Goal: Task Accomplishment & Management: Use online tool/utility

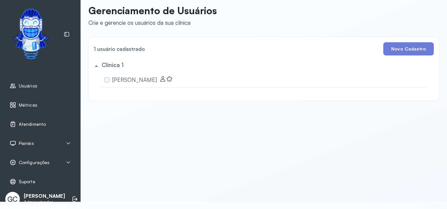
scroll to position [11, 0]
click at [63, 140] on div "Painéis" at bounding box center [40, 143] width 61 height 7
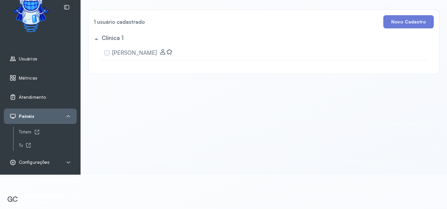
scroll to position [38, 0]
click at [114, 36] on h5 "Clinica 1" at bounding box center [113, 37] width 22 height 7
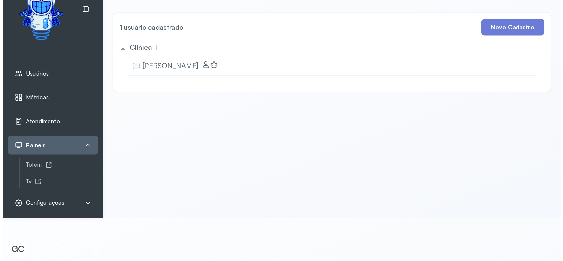
scroll to position [0, 0]
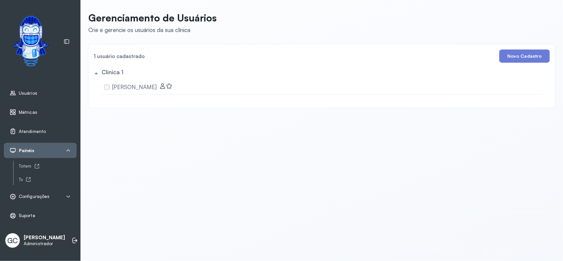
click at [27, 112] on span "Métricas" at bounding box center [28, 113] width 18 height 6
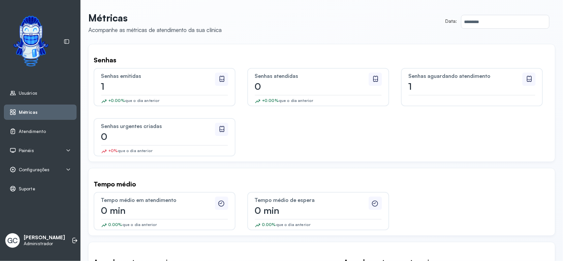
click at [40, 132] on span "Atendimento" at bounding box center [32, 132] width 27 height 6
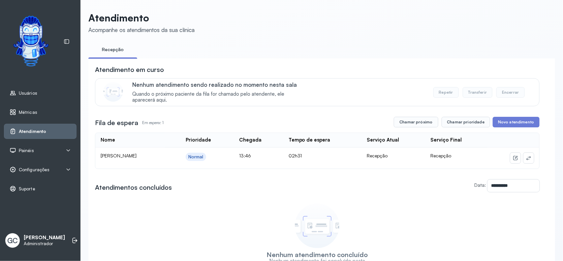
click at [249, 208] on div "Nenhum atendimento concluído Nenhum atendimento foi concluído nesta sala no dia…" at bounding box center [317, 235] width 445 height 70
drag, startPoint x: 114, startPoint y: 190, endPoint x: 218, endPoint y: 190, distance: 103.9
click at [218, 190] on div "**********" at bounding box center [321, 185] width 467 height 254
click at [284, 191] on div "**********" at bounding box center [317, 185] width 445 height 13
click at [450, 122] on button "Novo atendimento" at bounding box center [516, 122] width 47 height 11
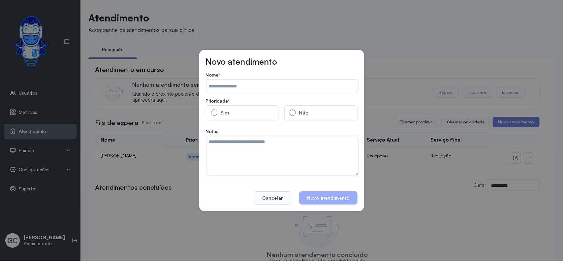
click at [248, 84] on input "Data:" at bounding box center [283, 86] width 152 height 13
type input "**********"
click at [327, 200] on button "Novo atendimento" at bounding box center [328, 197] width 58 height 13
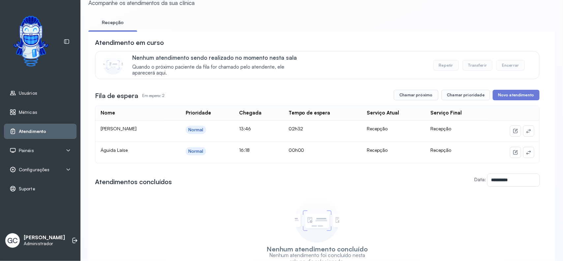
scroll to position [41, 0]
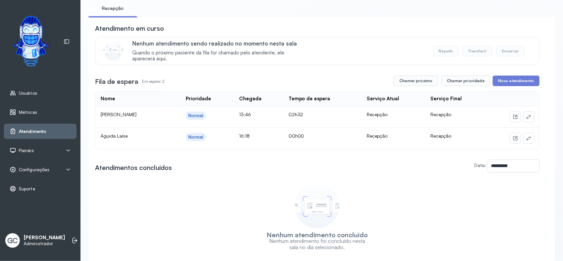
click at [63, 151] on div "Painéis" at bounding box center [40, 150] width 61 height 7
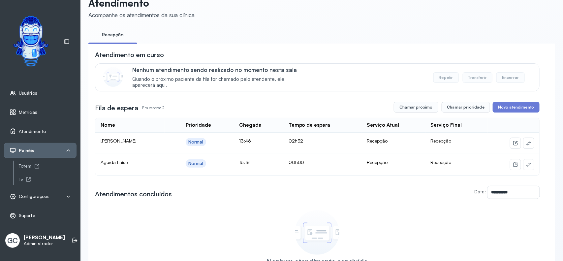
scroll to position [0, 0]
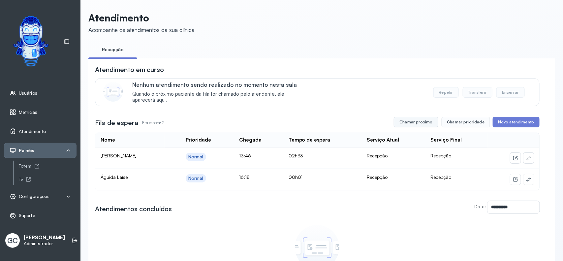
click at [403, 123] on button "Chamar próximo" at bounding box center [416, 122] width 44 height 11
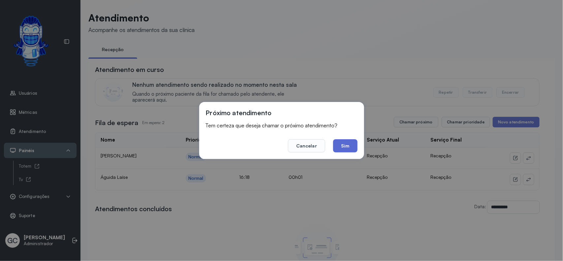
click at [342, 144] on button "Sim" at bounding box center [345, 145] width 24 height 13
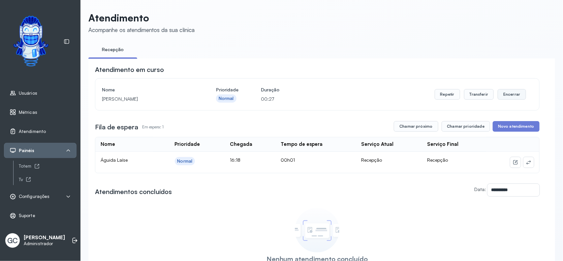
click at [450, 93] on button "Encerrar" at bounding box center [512, 94] width 28 height 11
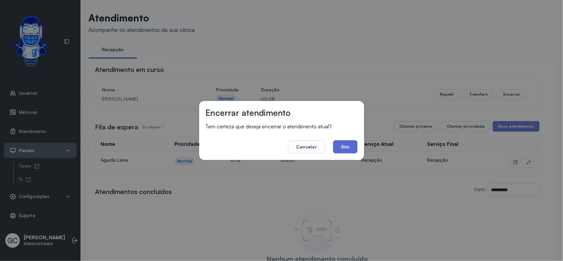
click at [343, 146] on button "Sim" at bounding box center [345, 146] width 24 height 13
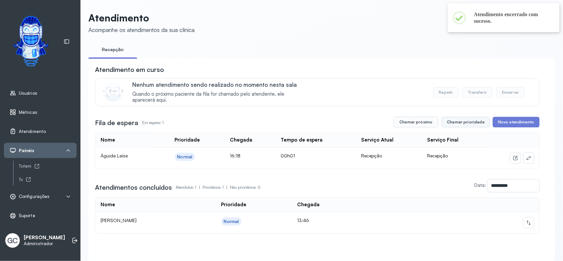
click at [450, 123] on button "Chamar prioridade" at bounding box center [466, 122] width 49 height 11
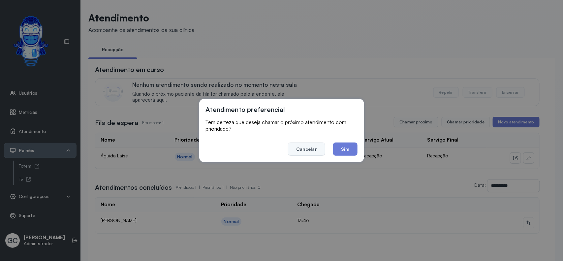
click at [308, 146] on button "Cancelar" at bounding box center [306, 149] width 37 height 13
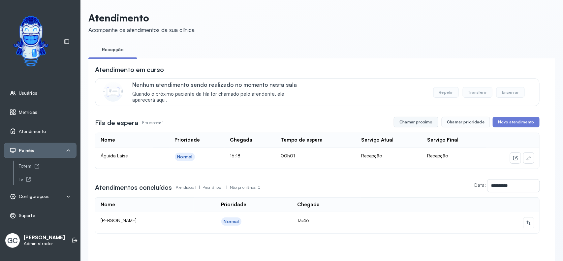
click at [418, 124] on button "Chamar próximo" at bounding box center [416, 122] width 44 height 11
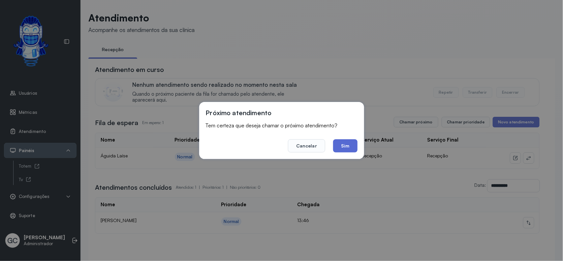
click at [348, 144] on button "Sim" at bounding box center [345, 145] width 24 height 13
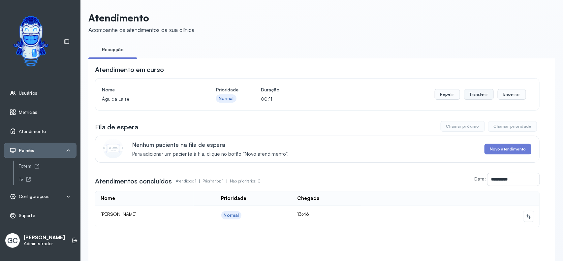
click at [450, 98] on button "Transferir" at bounding box center [479, 94] width 30 height 11
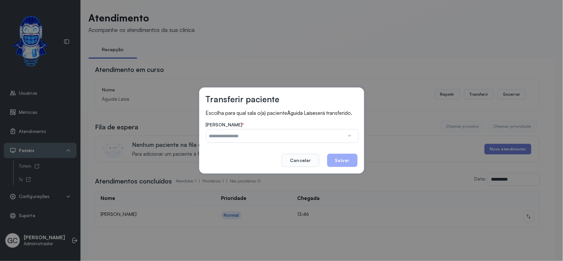
click at [233, 136] on input "text" at bounding box center [276, 135] width 138 height 13
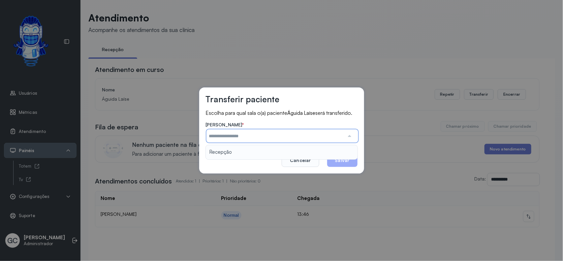
type input "********"
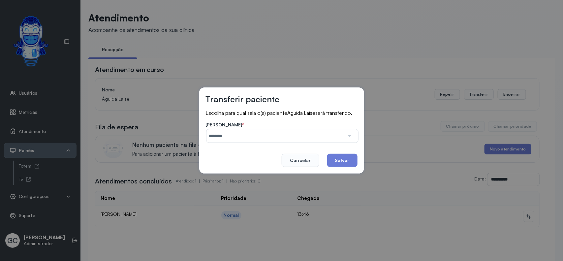
click at [217, 152] on div "Transferir paciente Escolha para qual sala o(a) paciente Águida Laíse será tran…" at bounding box center [281, 130] width 165 height 86
click at [309, 161] on button "Cancelar" at bounding box center [300, 160] width 37 height 13
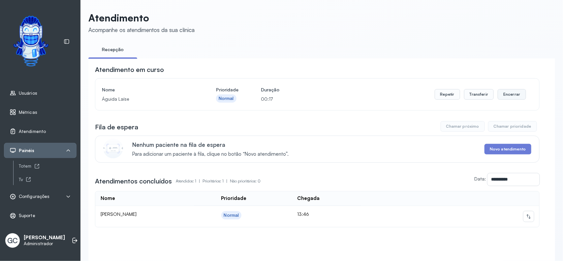
click at [450, 93] on button "Encerrar" at bounding box center [512, 94] width 28 height 11
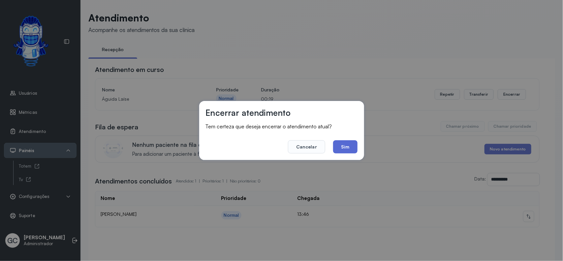
click at [351, 144] on button "Sim" at bounding box center [345, 146] width 24 height 13
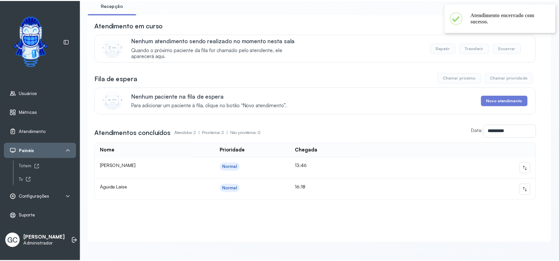
scroll to position [53, 0]
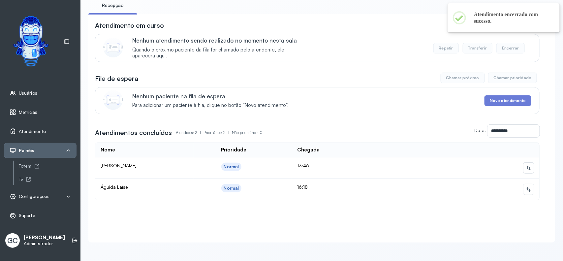
click at [70, 202] on div "Configurações" at bounding box center [40, 196] width 73 height 15
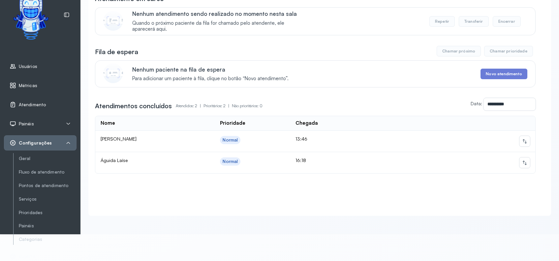
scroll to position [41, 0]
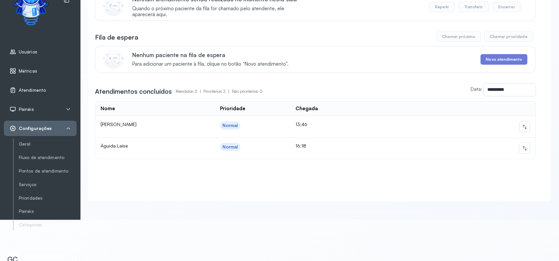
click at [68, 128] on icon at bounding box center [68, 128] width 5 height 5
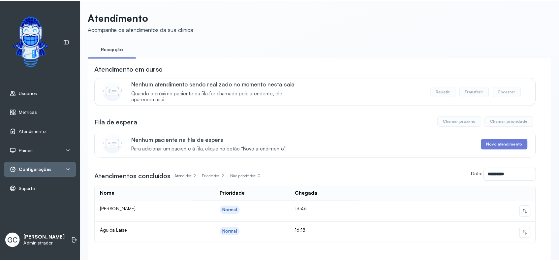
scroll to position [0, 0]
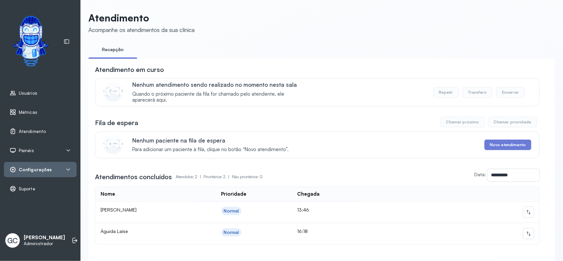
click at [46, 176] on div "Configurações" at bounding box center [40, 169] width 73 height 15
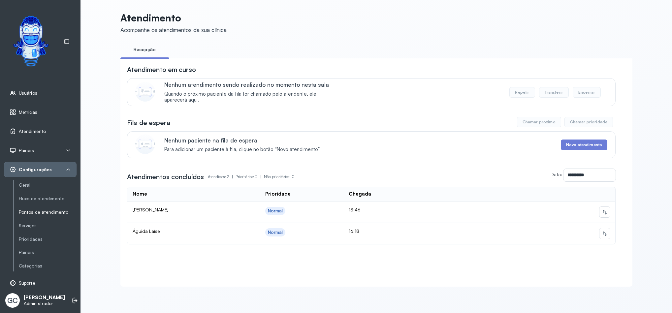
scroll to position [2, 0]
click at [37, 208] on link "Categorias" at bounding box center [48, 266] width 58 height 6
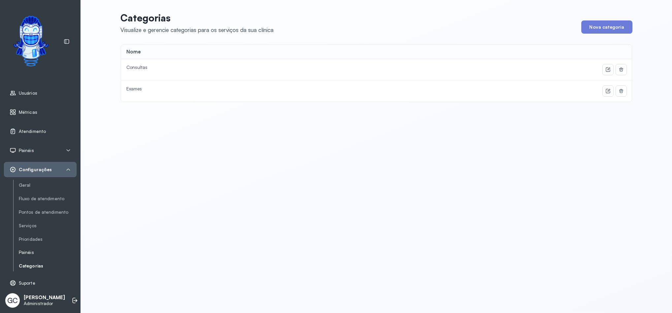
click at [28, 208] on link "Painéis" at bounding box center [48, 253] width 58 height 6
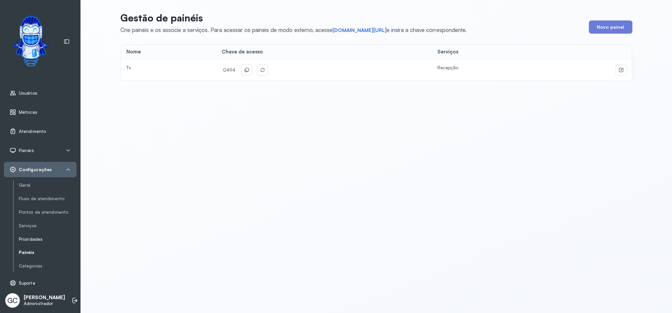
click at [33, 208] on link "Prioridades" at bounding box center [48, 240] width 58 height 6
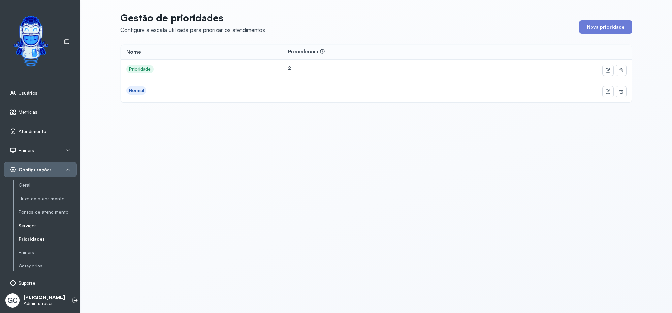
click at [29, 208] on link "Serviços" at bounding box center [48, 226] width 58 height 6
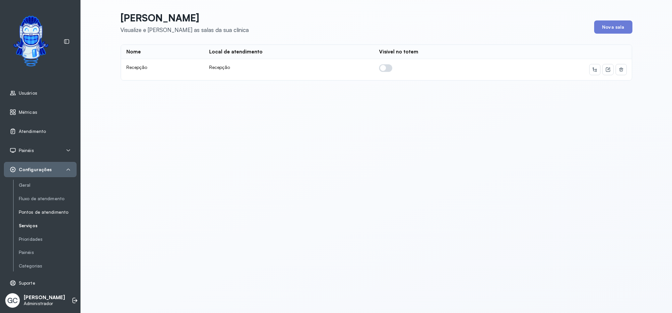
click at [33, 208] on link "Pontos de atendimento" at bounding box center [48, 212] width 58 height 6
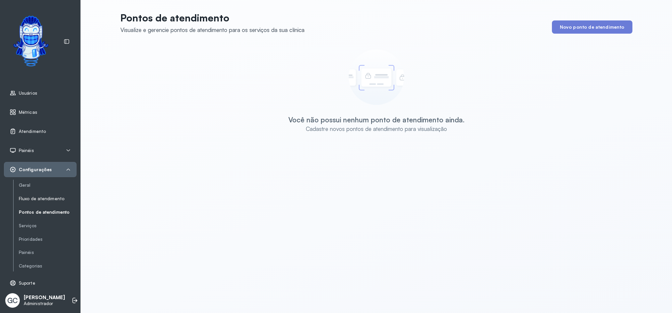
click at [30, 196] on link "Fluxo de atendimento" at bounding box center [48, 199] width 58 height 6
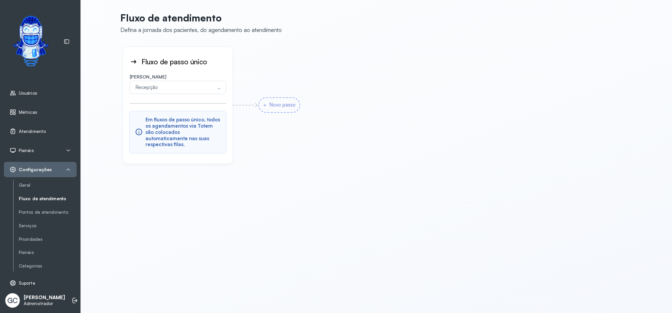
click at [270, 102] on div "Novo passo" at bounding box center [279, 105] width 42 height 16
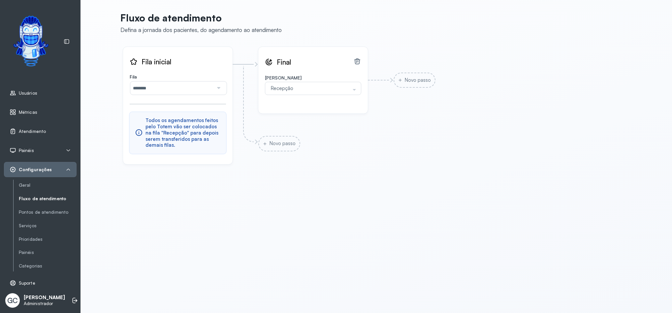
click at [415, 96] on div "Novo passo" at bounding box center [402, 80] width 68 height 67
click at [351, 86] on div at bounding box center [354, 89] width 13 height 13
click at [389, 128] on span "Final Salas Desfazer seleção Selecionados Recepção Nenhum resultado encontrado …" at bounding box center [346, 99] width 177 height 105
click at [356, 57] on icon at bounding box center [357, 61] width 8 height 8
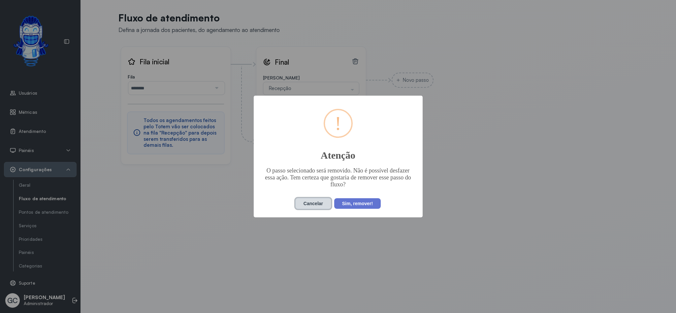
click at [315, 203] on button "Cancelar" at bounding box center [313, 203] width 36 height 11
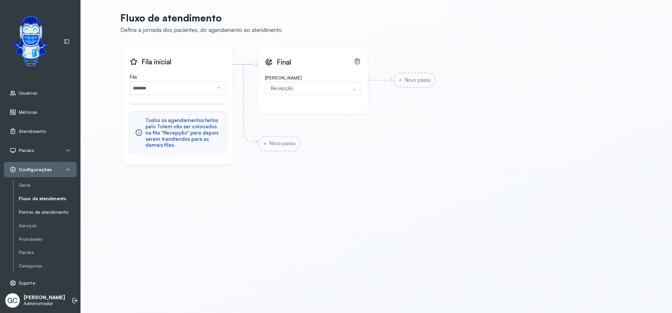
click at [48, 208] on link "Pontos de atendimento" at bounding box center [48, 212] width 58 height 6
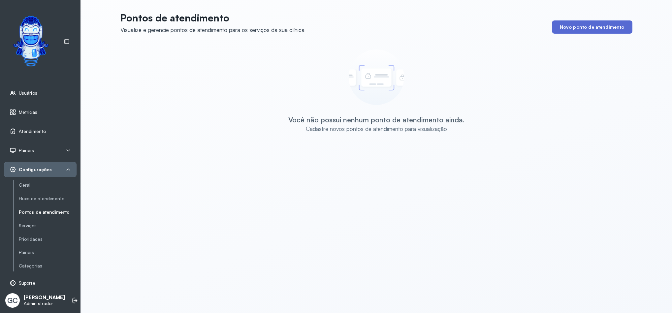
click at [450, 23] on button "Novo ponto de atendimento" at bounding box center [592, 26] width 80 height 13
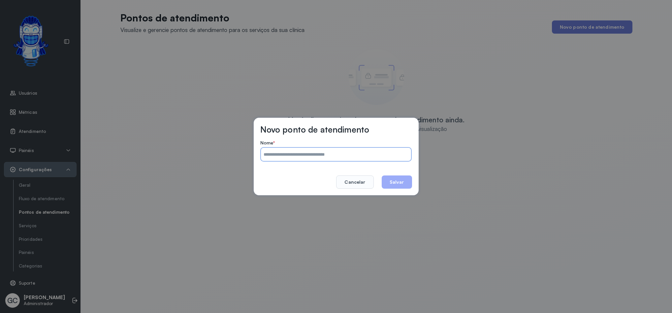
click at [296, 158] on input "Nome *" at bounding box center [336, 154] width 150 height 13
click at [350, 180] on button "Cancelar" at bounding box center [354, 182] width 37 height 13
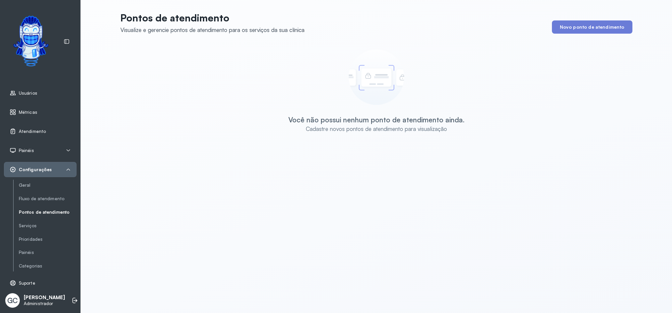
click at [43, 192] on div "Geral Fluxo de atendimento Pontos de atendimento Serviços Prioridades Painéis C…" at bounding box center [44, 226] width 63 height 92
click at [47, 196] on link "Fluxo de atendimento" at bounding box center [48, 199] width 58 height 6
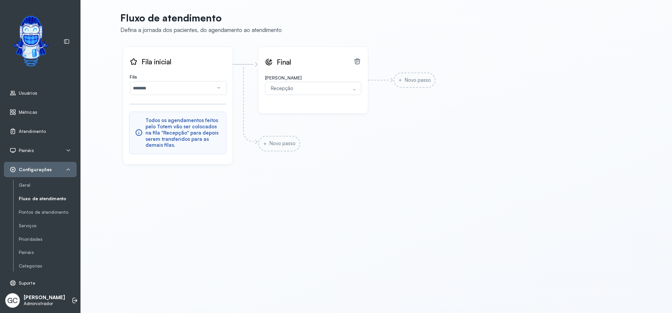
click at [355, 57] on icon at bounding box center [357, 61] width 8 height 8
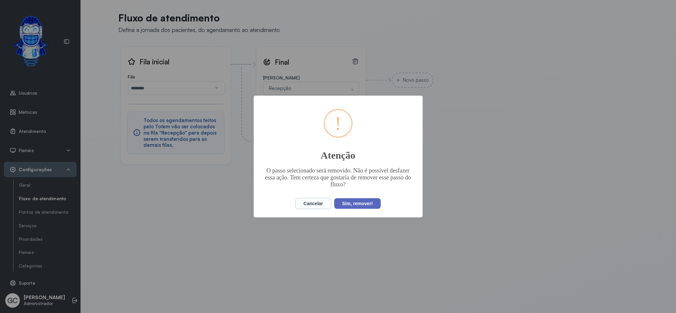
click at [363, 203] on button "Sim, remover!" at bounding box center [357, 203] width 47 height 11
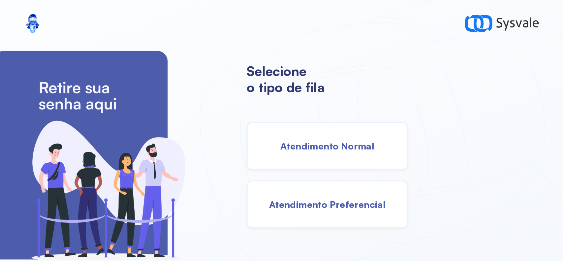
click at [347, 149] on span "Atendimento Normal" at bounding box center [327, 146] width 94 height 12
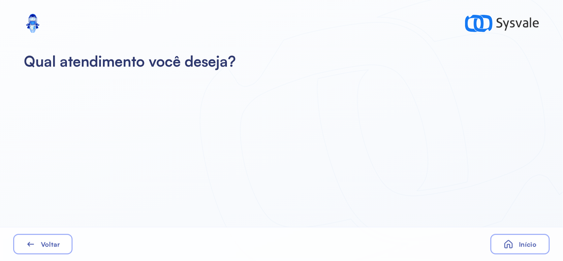
click at [150, 70] on h2 "Qual atendimento você deseja?" at bounding box center [282, 61] width 516 height 18
click at [60, 238] on div "Voltar" at bounding box center [42, 244] width 59 height 20
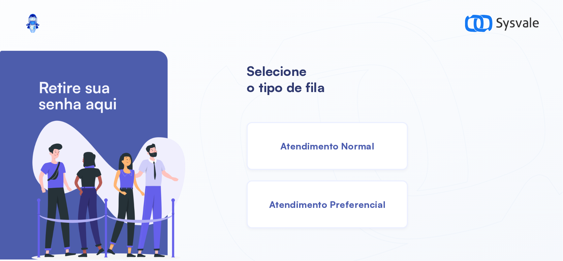
click at [311, 145] on span "Atendimento Normal" at bounding box center [327, 146] width 94 height 12
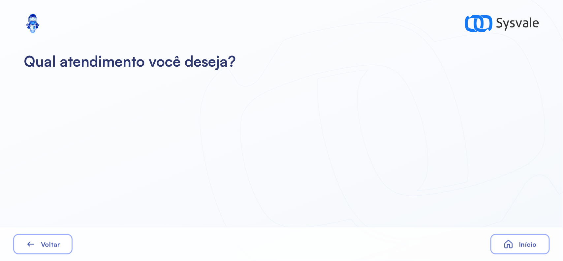
click at [52, 242] on span "Voltar" at bounding box center [50, 244] width 19 height 8
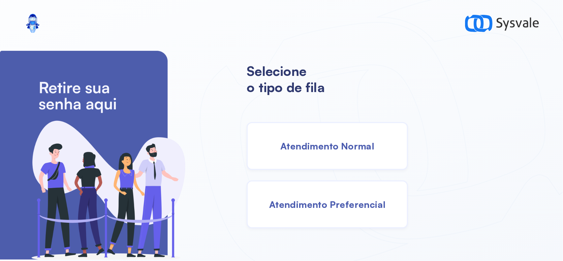
click at [340, 210] on div "Atendimento Preferencial" at bounding box center [327, 204] width 161 height 48
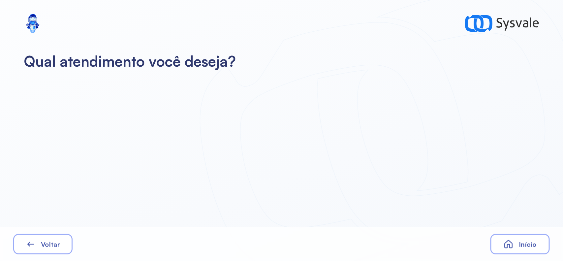
click at [50, 238] on div "Voltar" at bounding box center [42, 244] width 59 height 20
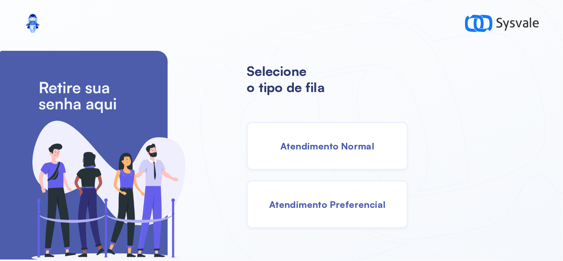
click at [312, 148] on span "Atendimento Normal" at bounding box center [327, 146] width 94 height 12
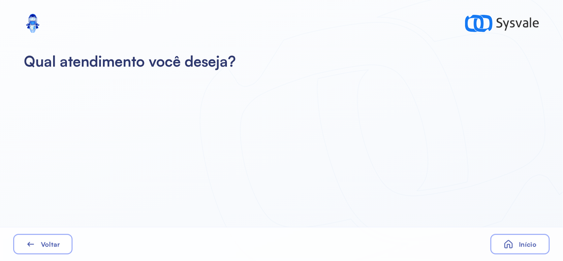
click at [532, 239] on div "Início" at bounding box center [520, 244] width 59 height 20
click at [514, 247] on div "Início" at bounding box center [520, 244] width 59 height 20
click at [515, 245] on div "Início" at bounding box center [520, 244] width 59 height 20
click at [63, 236] on div "Voltar" at bounding box center [42, 244] width 59 height 20
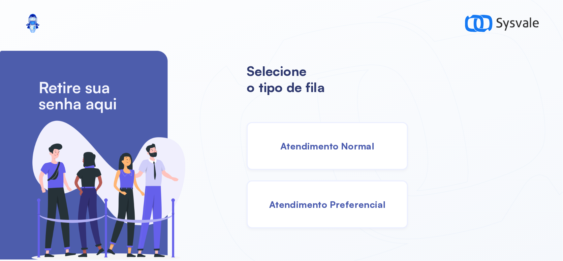
click at [312, 142] on span "Atendimento Normal" at bounding box center [327, 146] width 94 height 12
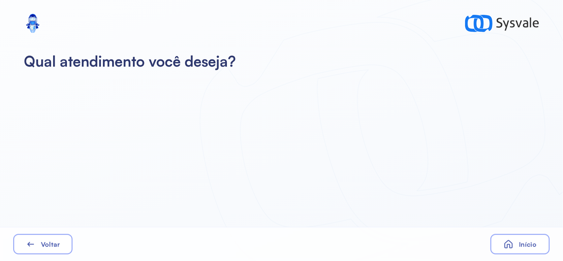
click at [528, 245] on span "Início" at bounding box center [527, 244] width 17 height 8
click at [528, 244] on span "Início" at bounding box center [527, 244] width 17 height 8
click at [55, 239] on div "Voltar" at bounding box center [42, 244] width 59 height 20
